Goal: Browse casually

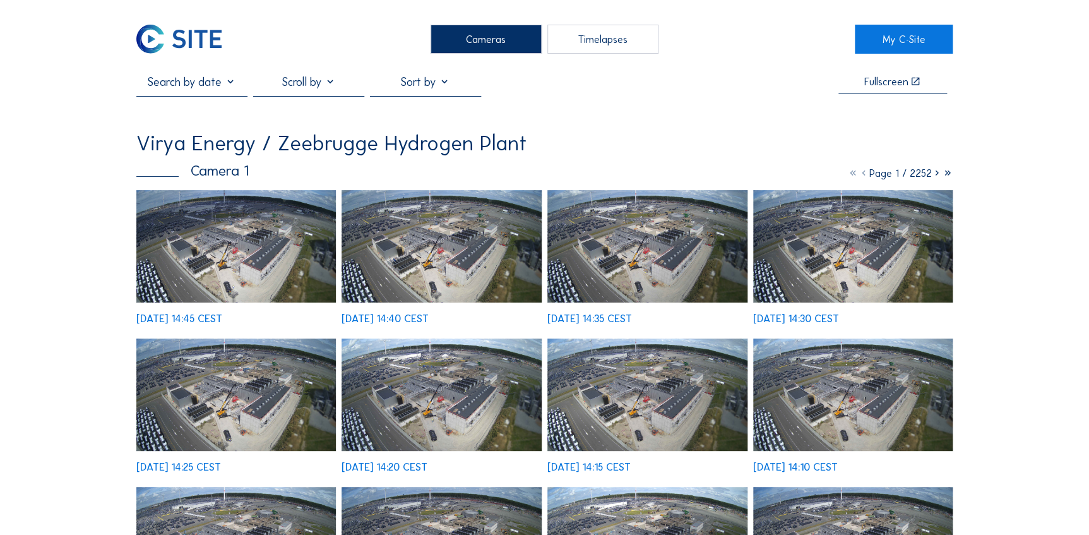
click at [186, 240] on img at bounding box center [236, 246] width 200 height 112
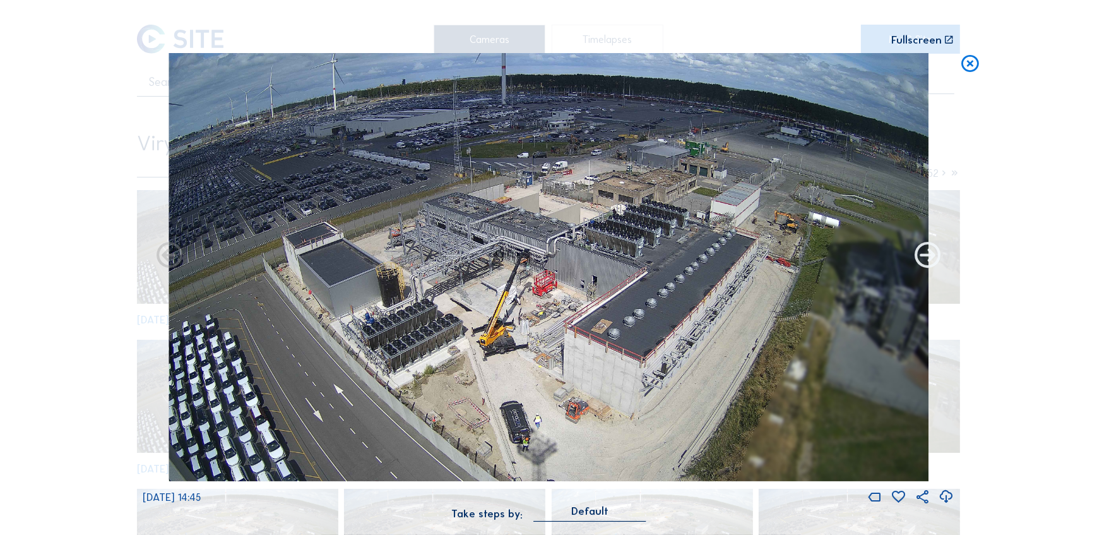
click at [928, 260] on icon at bounding box center [928, 257] width 32 height 32
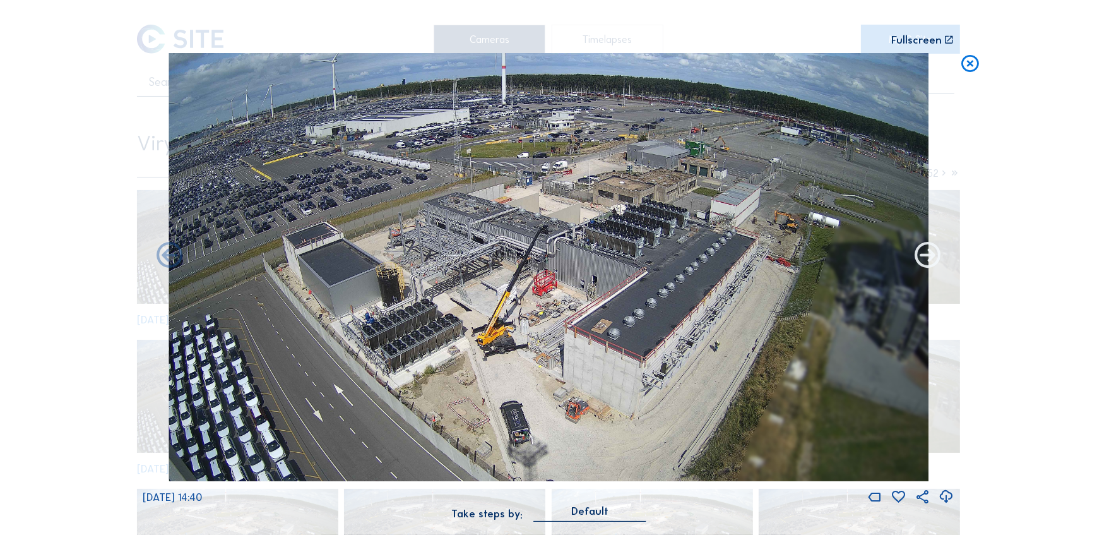
click at [928, 260] on icon at bounding box center [928, 257] width 32 height 32
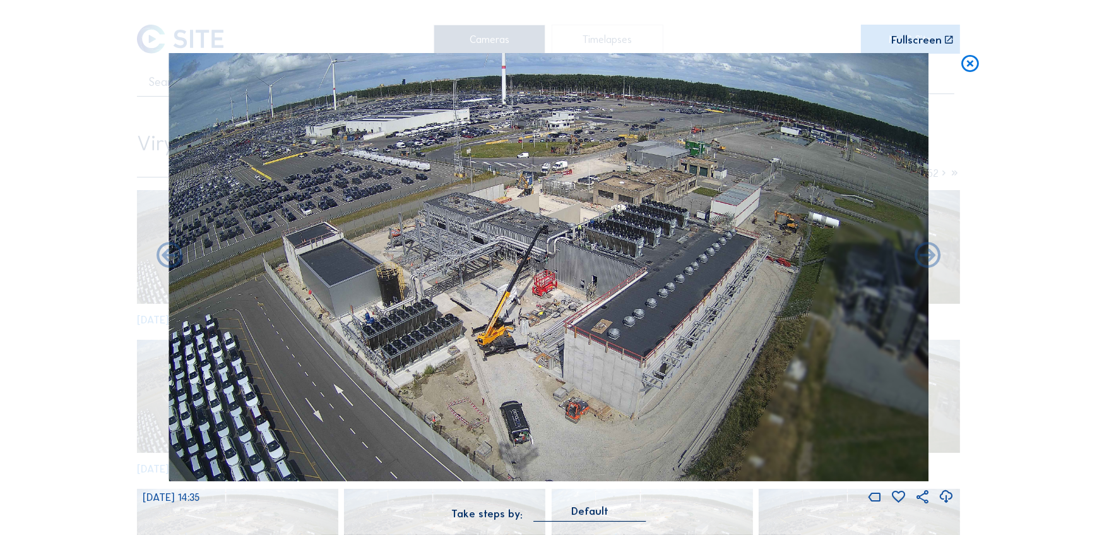
click at [928, 260] on icon at bounding box center [928, 257] width 32 height 32
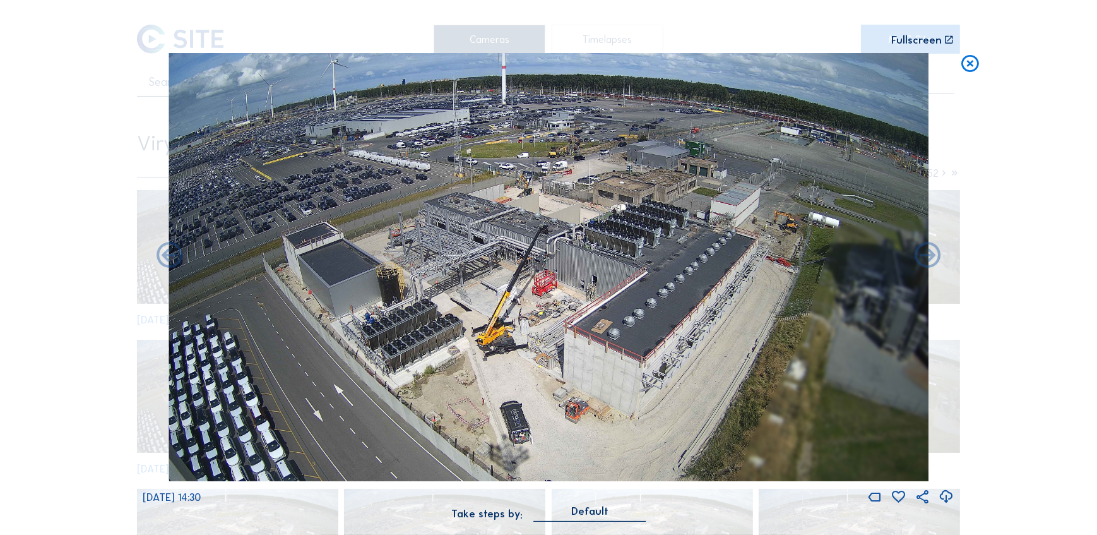
click at [928, 260] on icon at bounding box center [928, 257] width 32 height 32
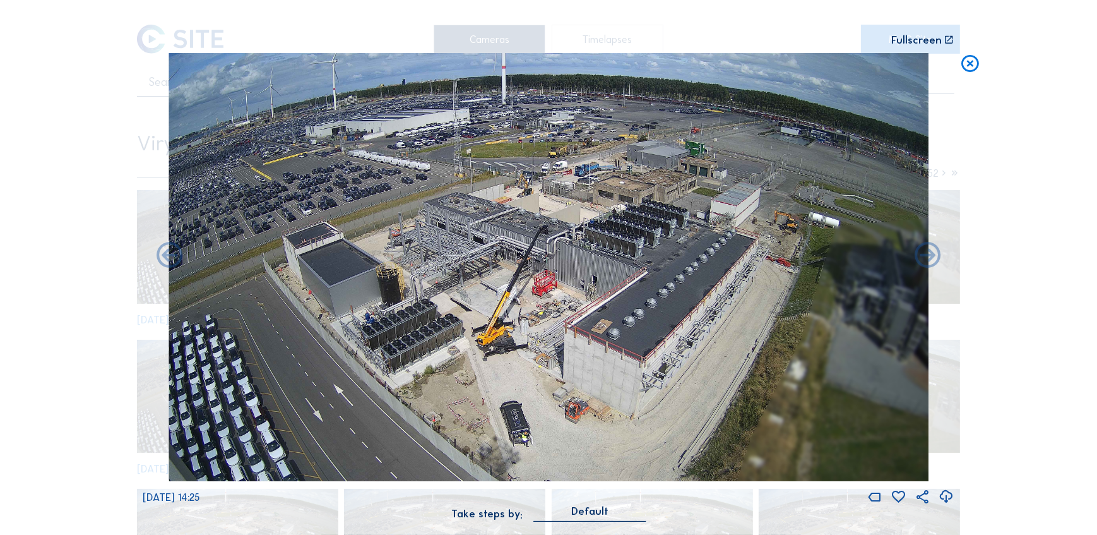
click at [928, 260] on icon at bounding box center [928, 257] width 32 height 32
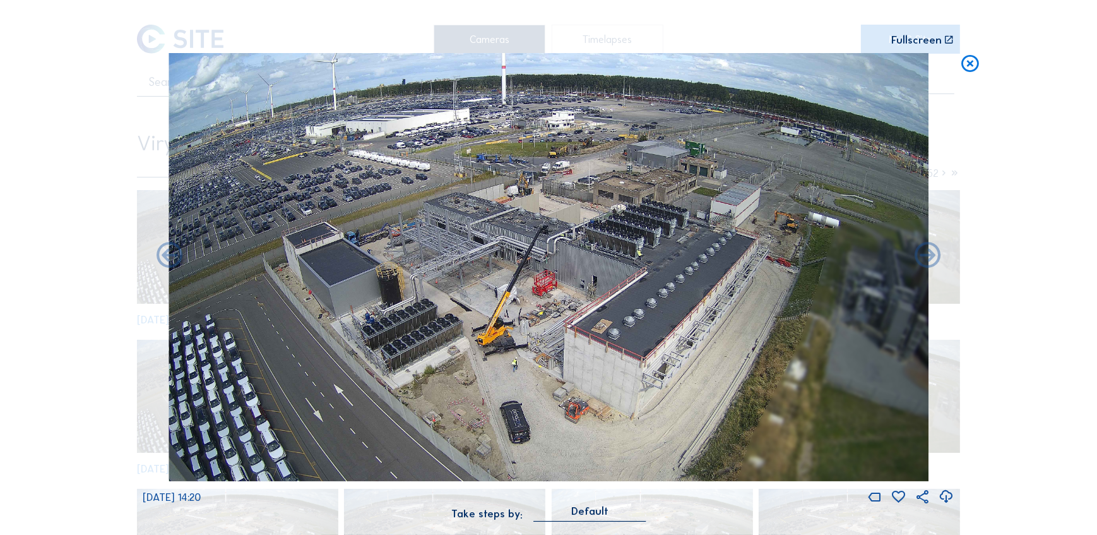
click at [928, 260] on icon at bounding box center [928, 257] width 32 height 32
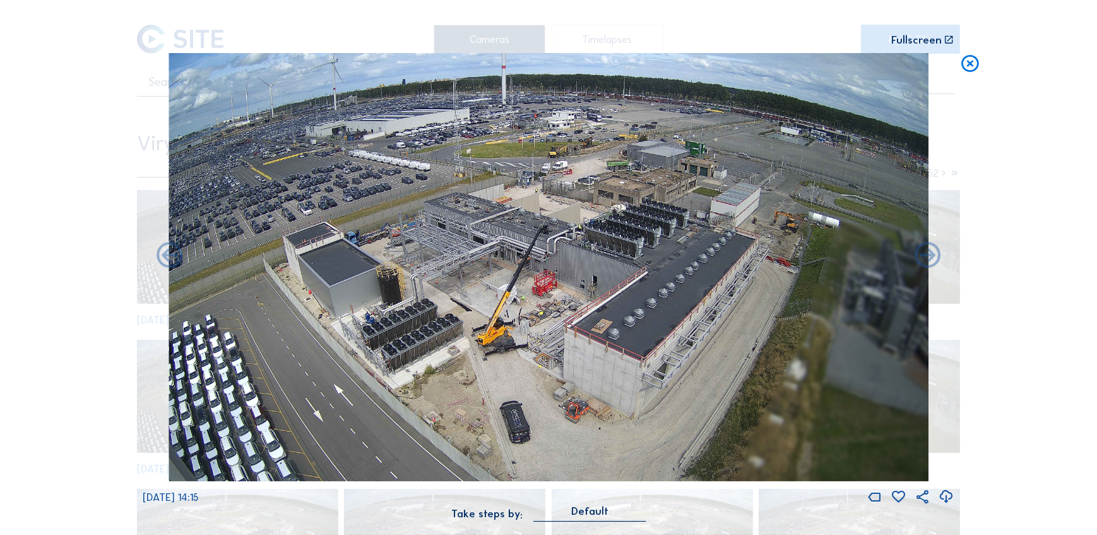
click at [928, 260] on icon at bounding box center [928, 257] width 32 height 32
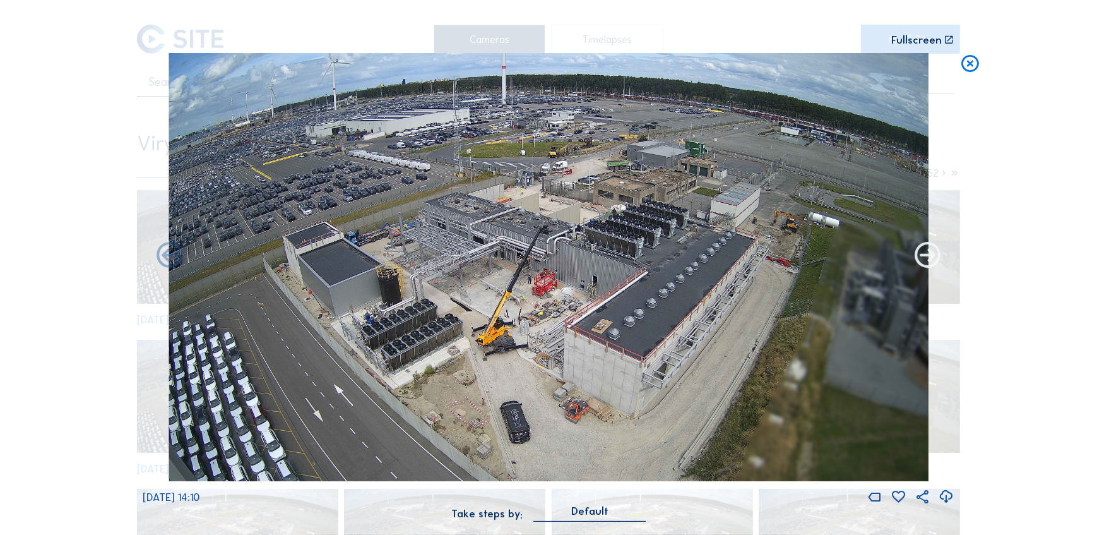
click at [928, 260] on icon at bounding box center [928, 257] width 32 height 32
click at [929, 261] on icon at bounding box center [928, 257] width 32 height 32
click at [930, 258] on icon at bounding box center [928, 257] width 32 height 32
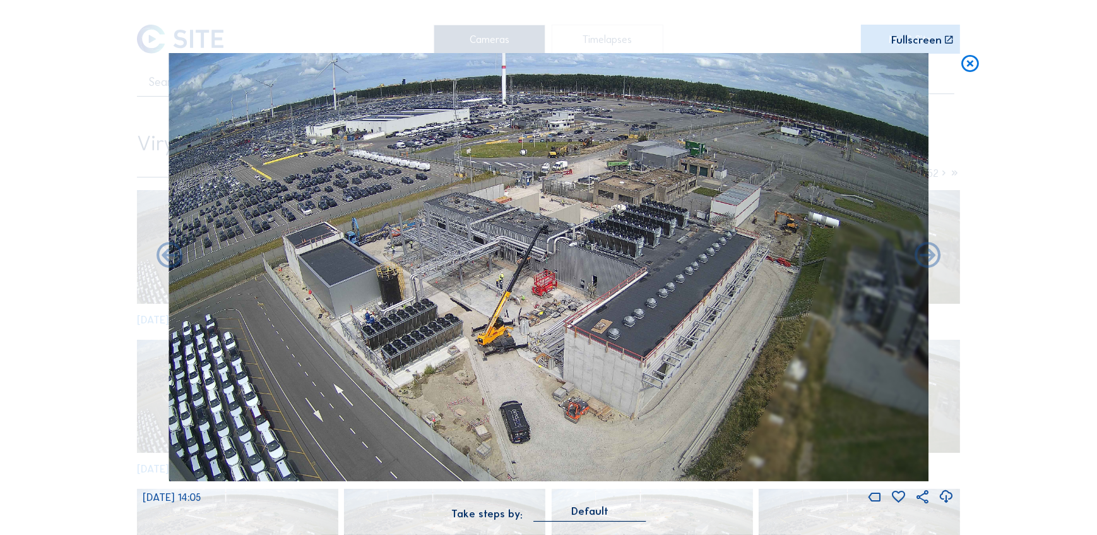
click at [930, 258] on icon at bounding box center [928, 257] width 32 height 32
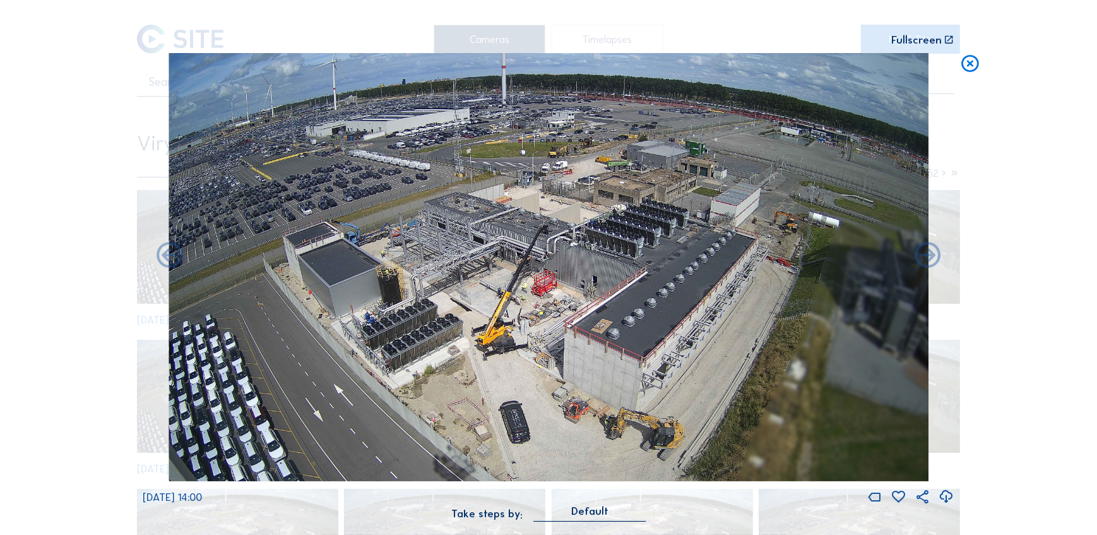
click at [930, 258] on icon at bounding box center [928, 257] width 32 height 32
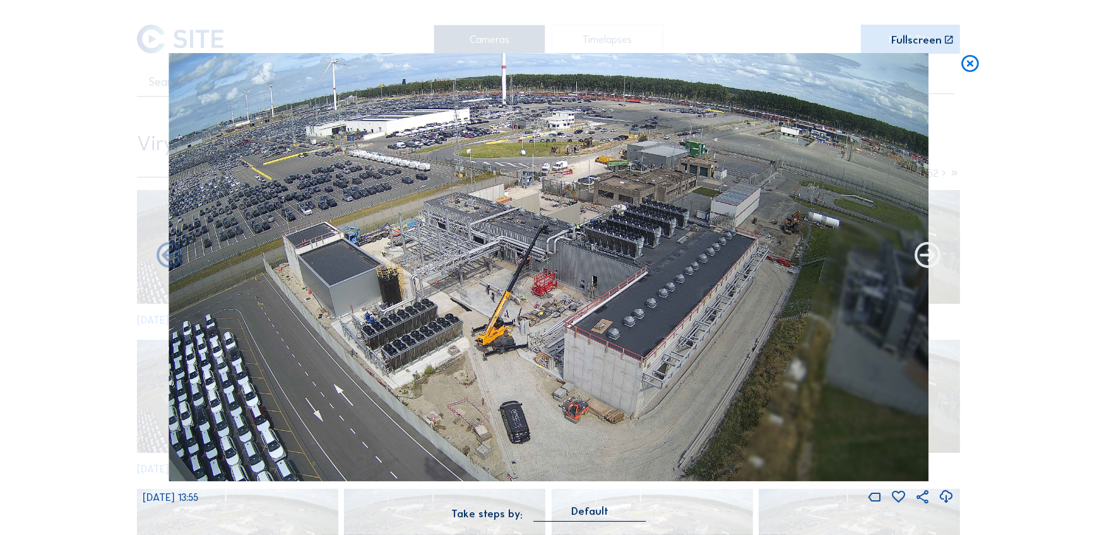
click at [930, 258] on icon at bounding box center [928, 257] width 32 height 32
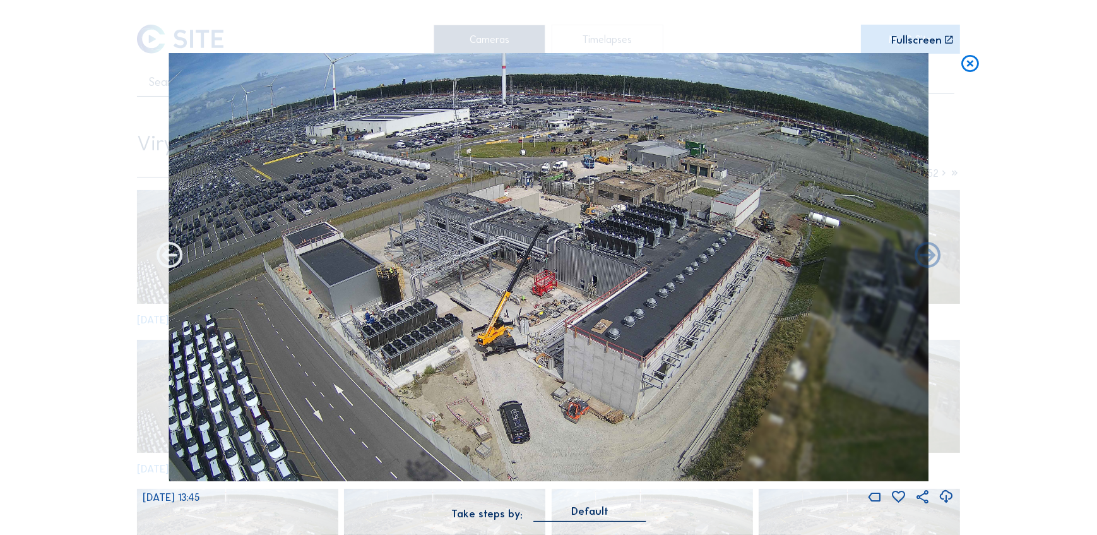
click at [167, 253] on icon at bounding box center [170, 257] width 32 height 32
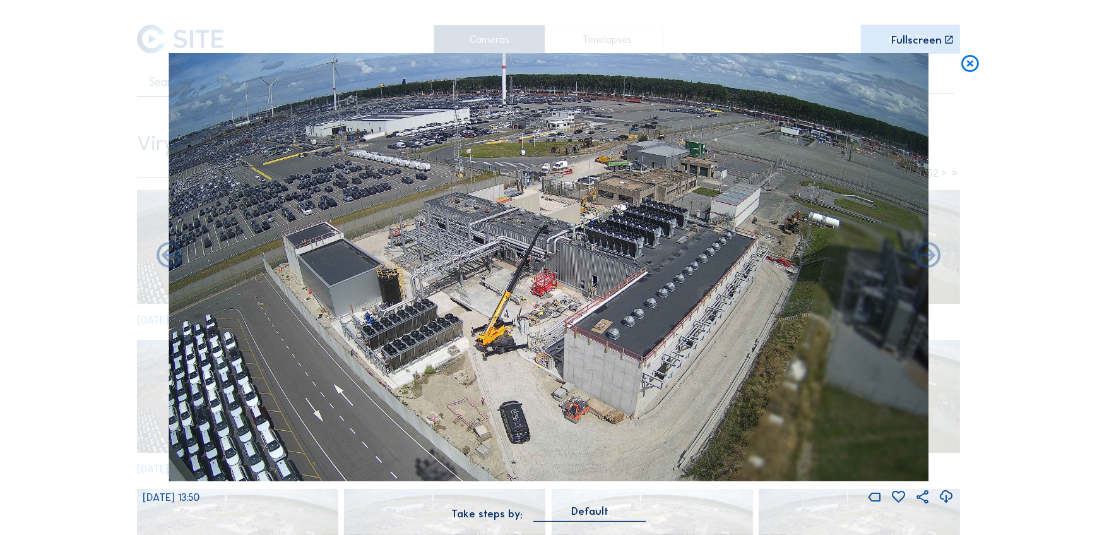
click at [167, 253] on icon at bounding box center [170, 257] width 32 height 32
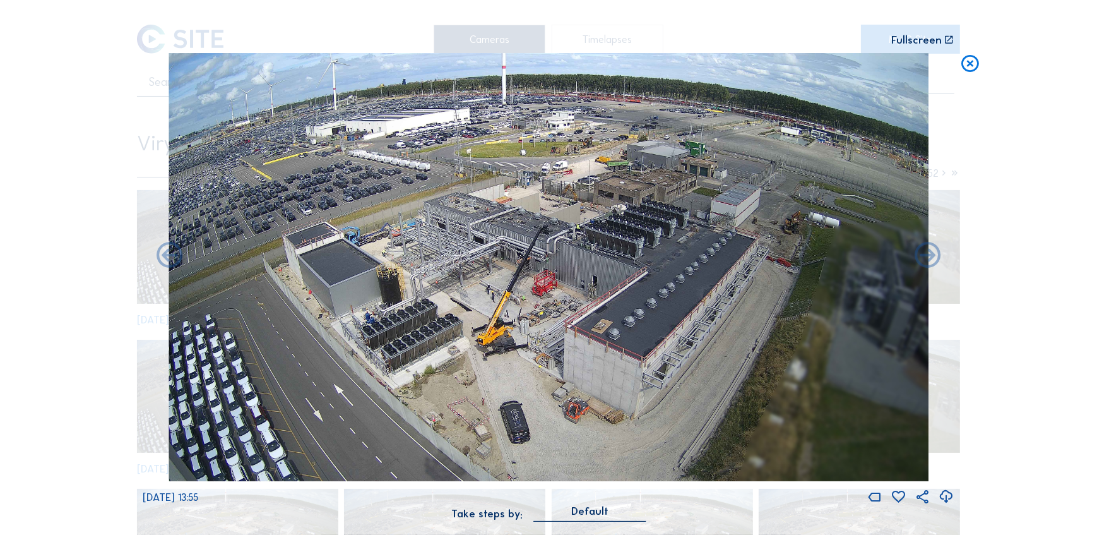
click at [167, 253] on icon at bounding box center [170, 257] width 32 height 32
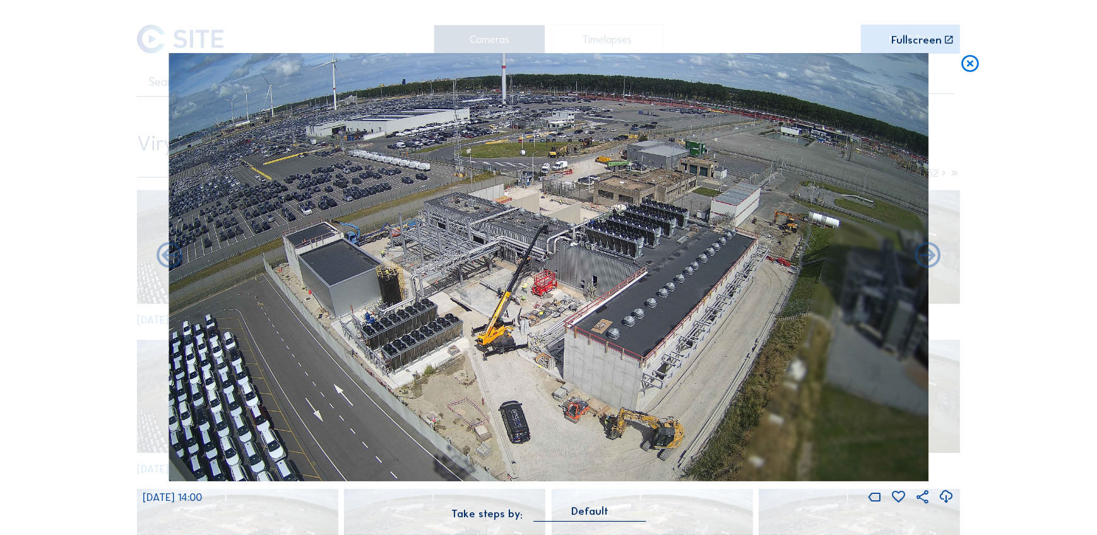
click at [167, 253] on icon at bounding box center [170, 257] width 32 height 32
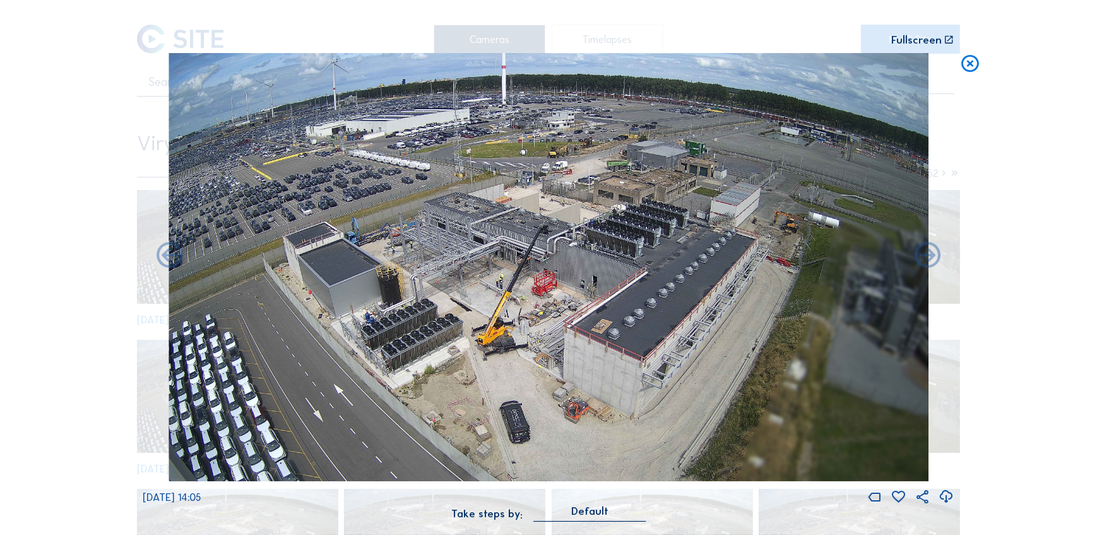
click at [167, 253] on icon at bounding box center [170, 257] width 32 height 32
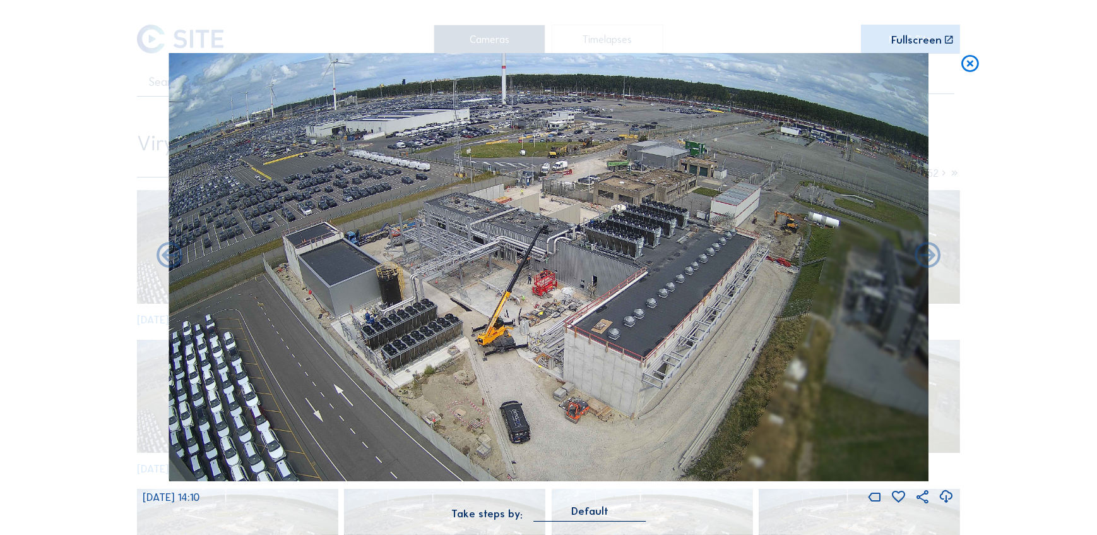
click at [167, 253] on icon at bounding box center [170, 257] width 32 height 32
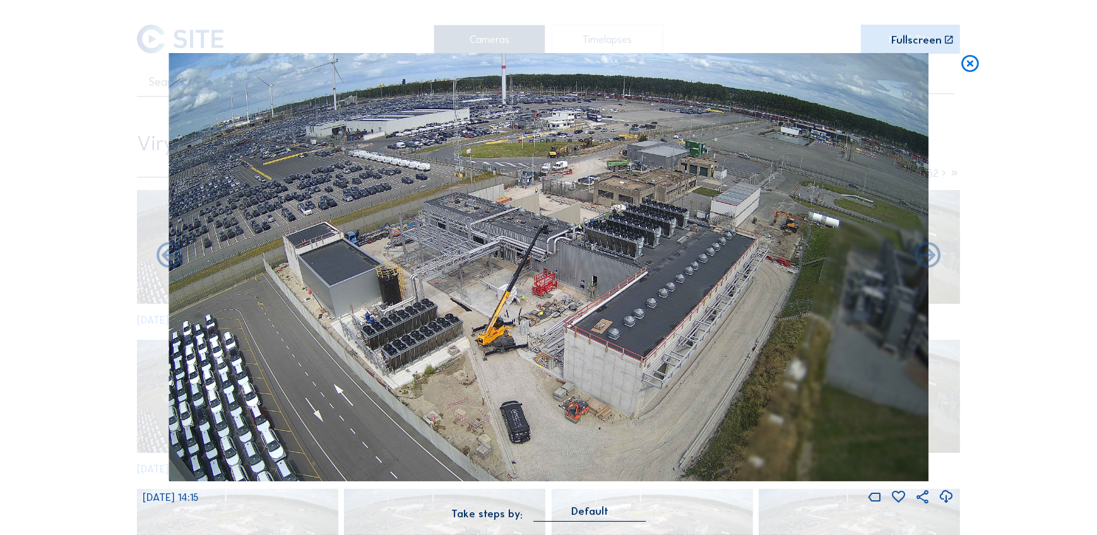
click at [167, 253] on icon at bounding box center [170, 257] width 32 height 32
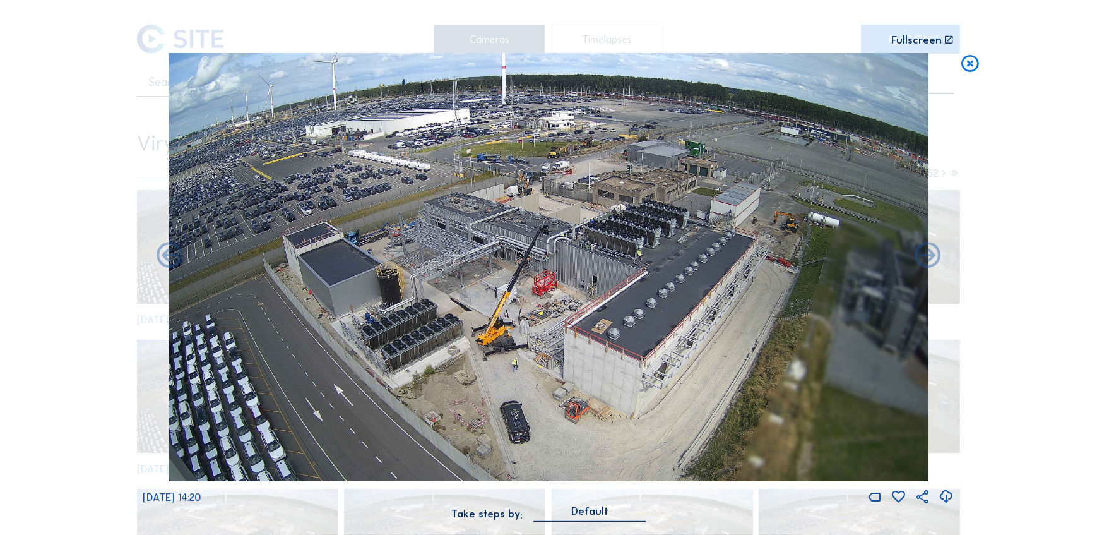
click at [167, 253] on icon at bounding box center [170, 257] width 32 height 32
